Goal: Information Seeking & Learning: Learn about a topic

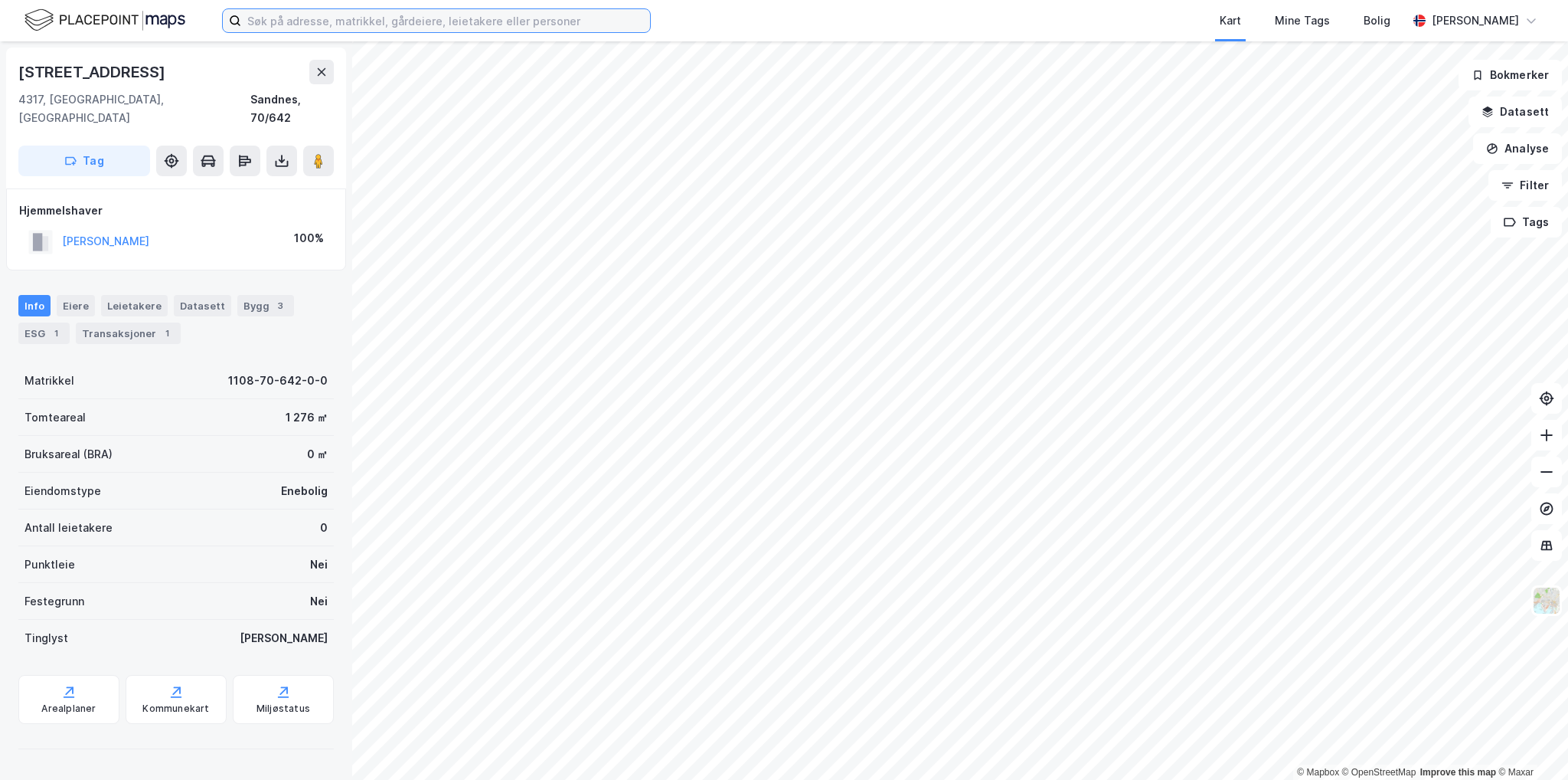
click at [521, 22] on input at bounding box center [446, 20] width 409 height 23
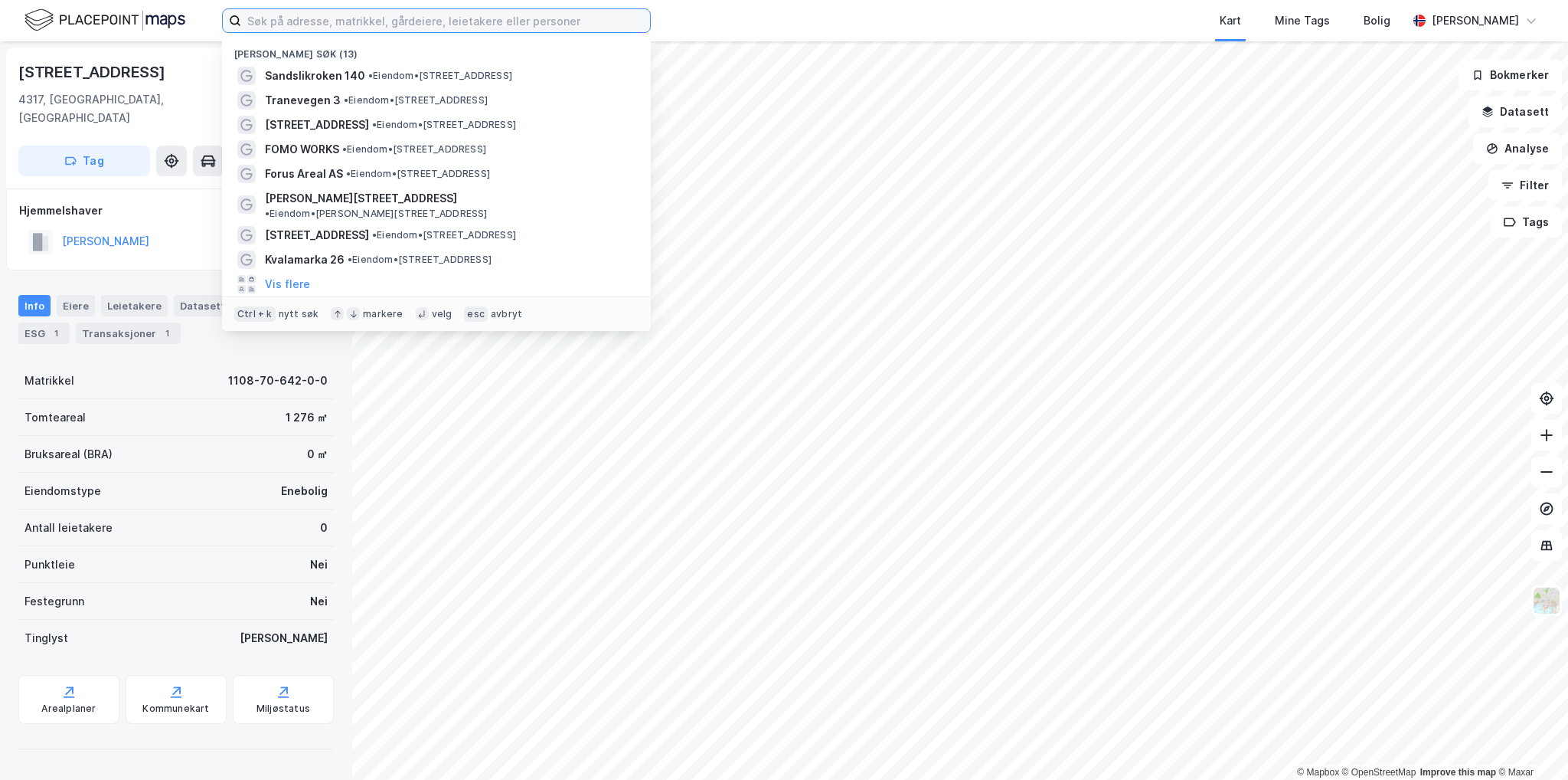
paste input "[STREET_ADDRESS]"
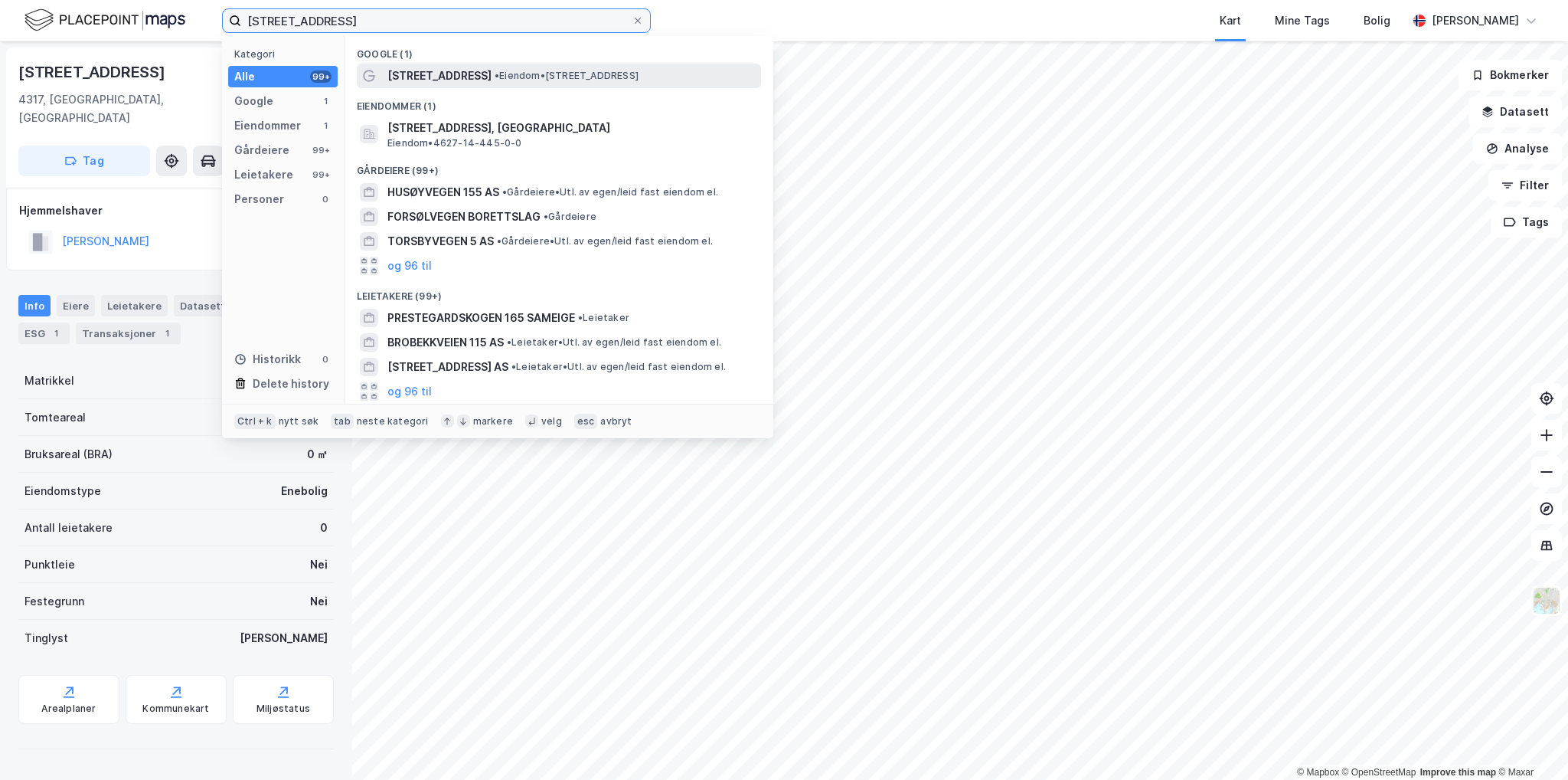
type input "[STREET_ADDRESS]"
click at [521, 78] on span "• Eiendom • [STREET_ADDRESS]" at bounding box center [566, 76] width 144 height 12
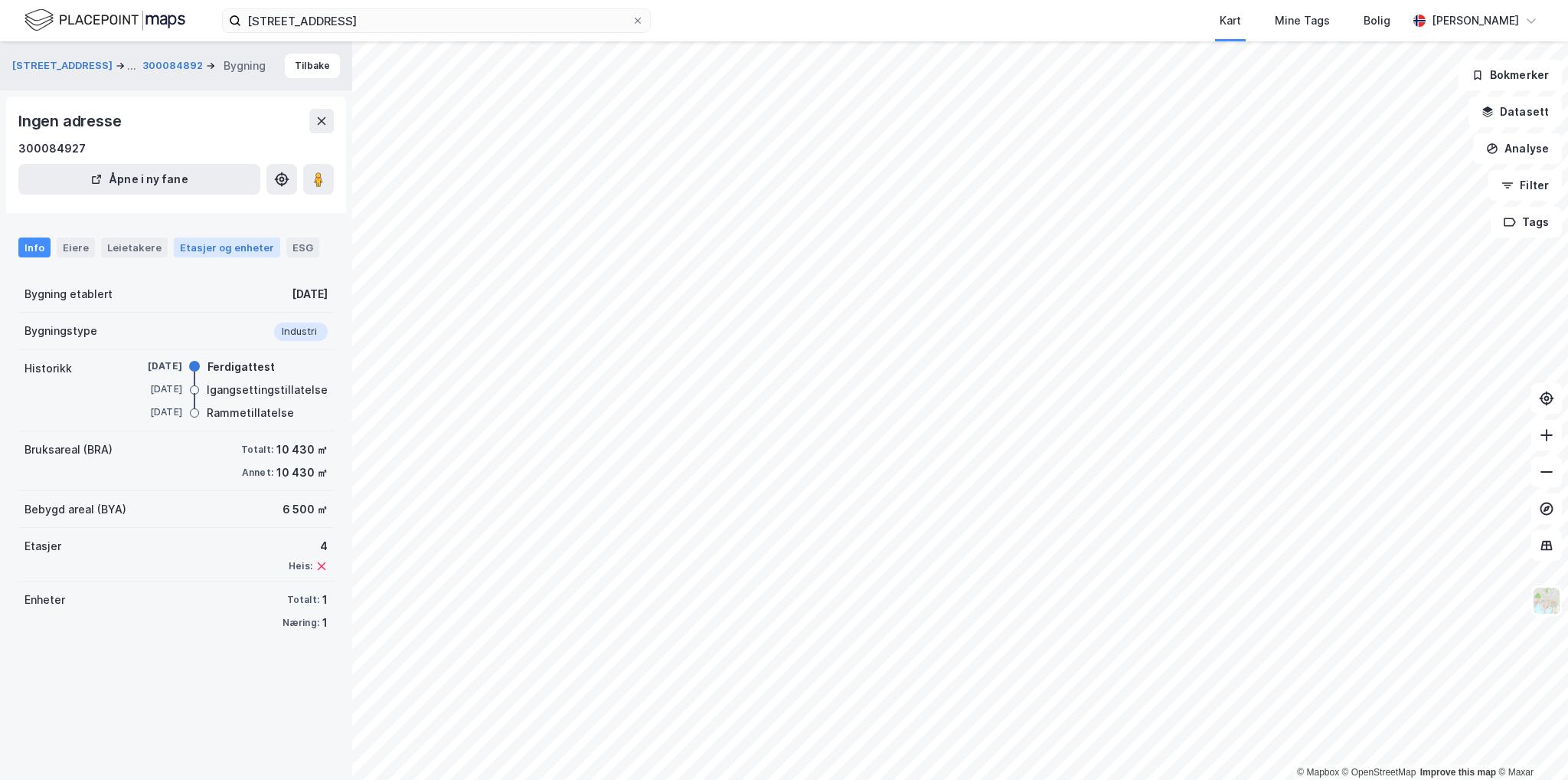
click at [209, 252] on div "Etasjer og enheter" at bounding box center [227, 247] width 94 height 14
